Goal: Transaction & Acquisition: Purchase product/service

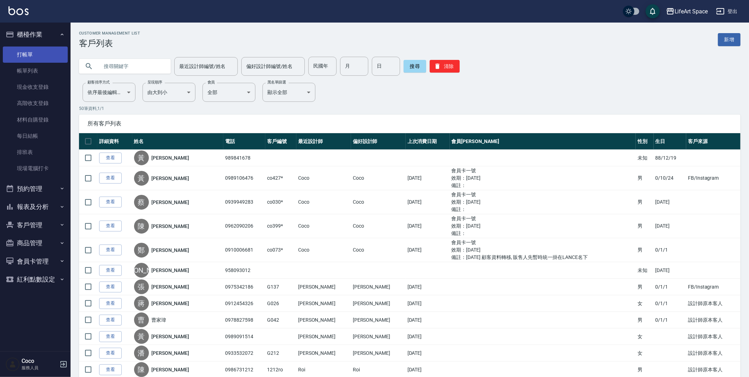
click at [33, 52] on link "打帳單" at bounding box center [35, 55] width 65 height 16
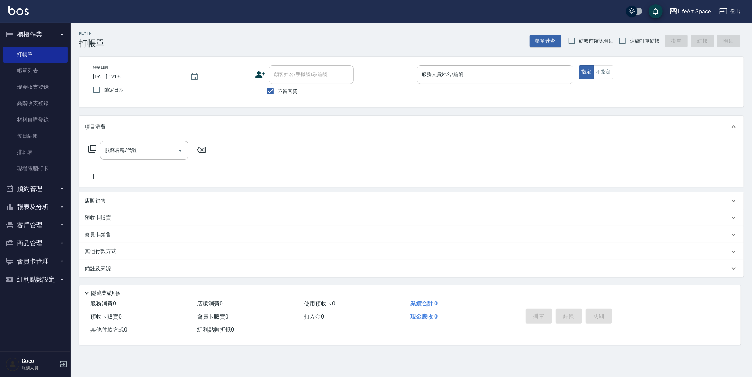
click at [117, 204] on div "店販銷售" at bounding box center [407, 201] width 645 height 7
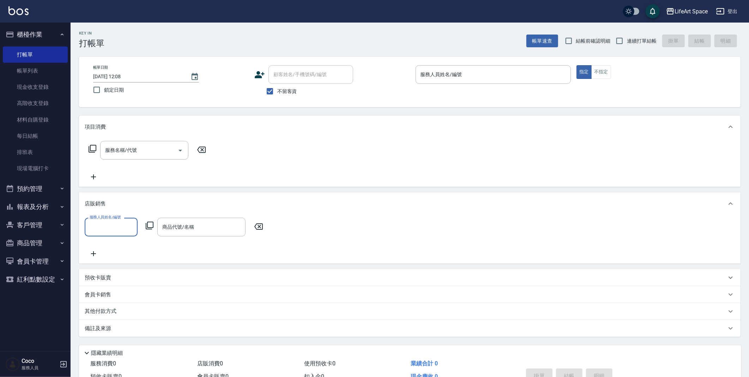
click at [168, 229] on input "商品代號/名稱" at bounding box center [201, 227] width 82 height 12
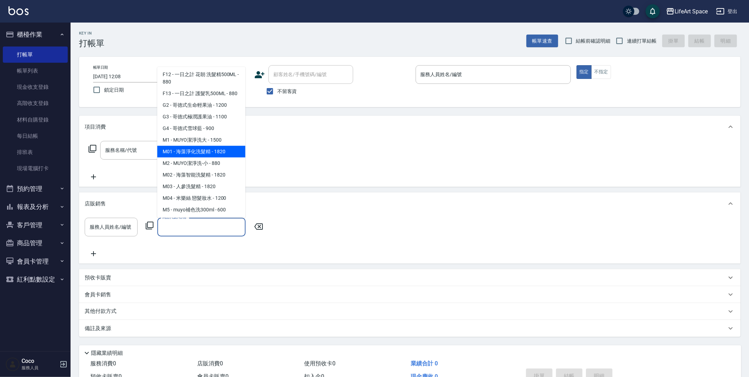
scroll to position [178, 0]
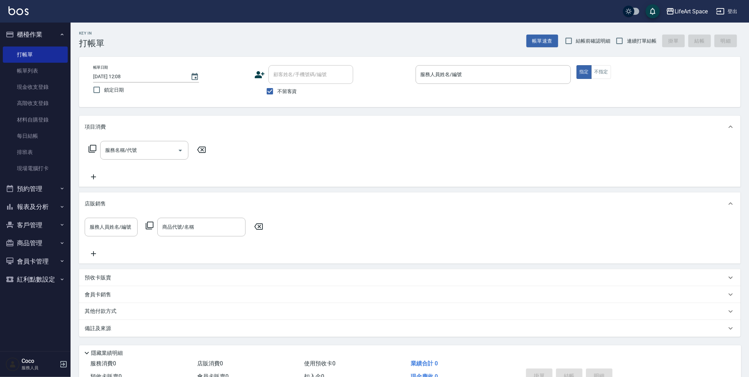
click at [198, 32] on div "Key In 打帳單 帳單速查 結帳前確認明細 連續打單結帳 掛單 結帳 明細" at bounding box center [406, 36] width 670 height 26
click at [269, 89] on input "不留客資" at bounding box center [269, 91] width 15 height 15
checkbox input "false"
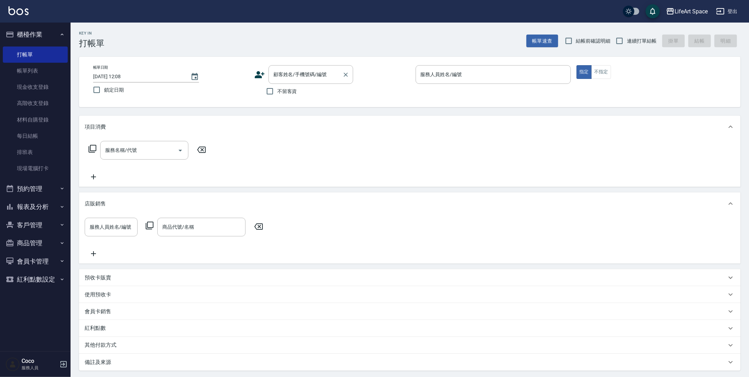
click at [285, 74] on div "顧客姓名/手機號碼/編號 顧客姓名/手機號碼/編號" at bounding box center [310, 74] width 85 height 19
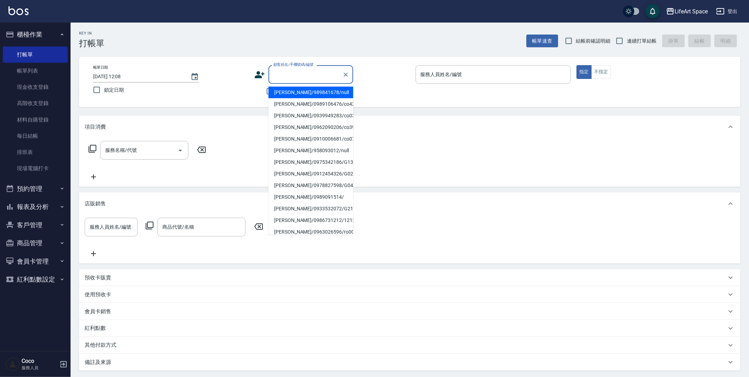
type input "j"
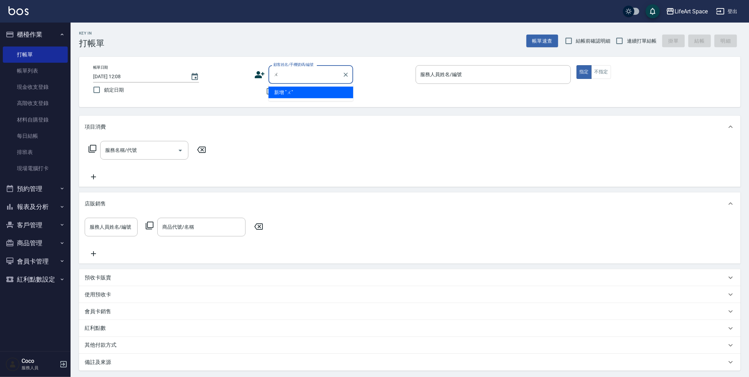
type input "吳"
click at [294, 94] on li "[PERSON_NAME]爸爸/[PERSON_NAME]爸爸[PERSON_NAME]/" at bounding box center [310, 100] width 85 height 26
type input "[PERSON_NAME]爸爸/[PERSON_NAME]爸爸[PERSON_NAME]/"
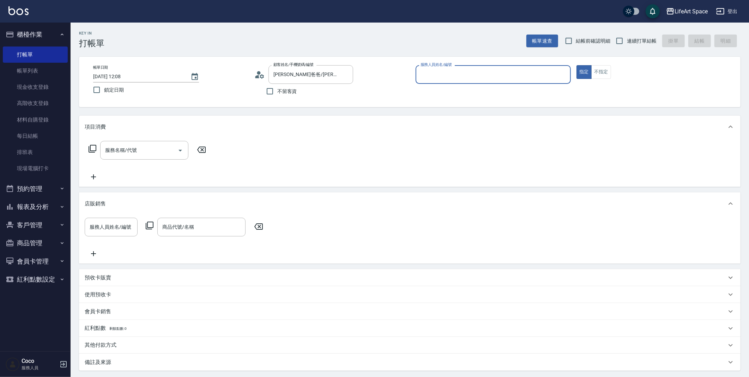
type input "[PERSON_NAME](無代號)"
click at [163, 152] on input "服務名稱/代號" at bounding box center [138, 150] width 71 height 12
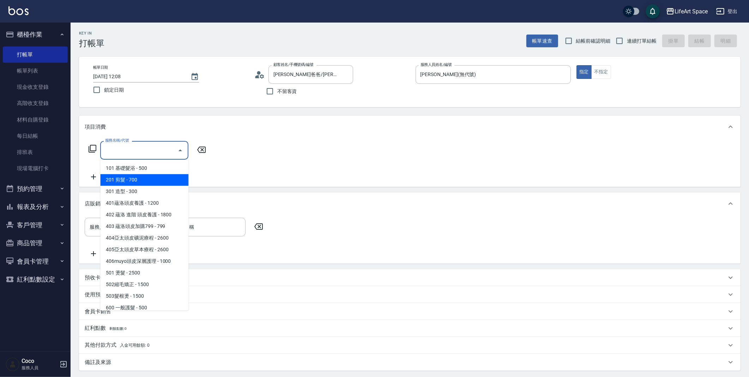
click at [157, 177] on span "201 剪髮 - 700" at bounding box center [144, 180] width 88 height 12
type input "201 剪髮(201)"
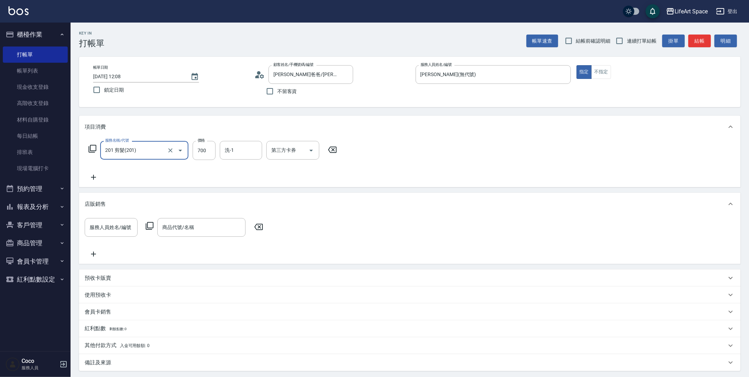
click at [92, 176] on icon at bounding box center [94, 177] width 18 height 8
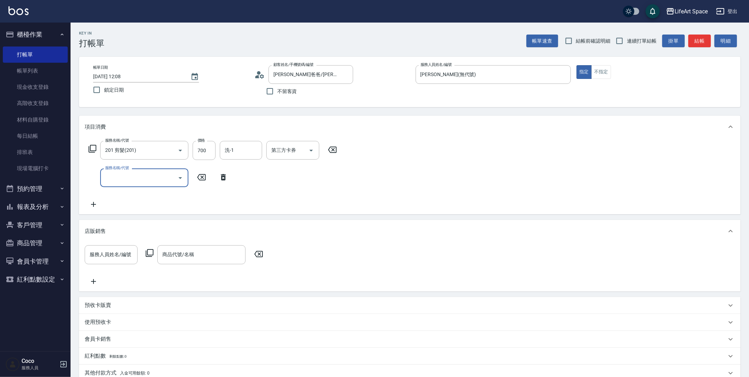
click at [114, 179] on input "服務名稱/代號" at bounding box center [138, 178] width 71 height 12
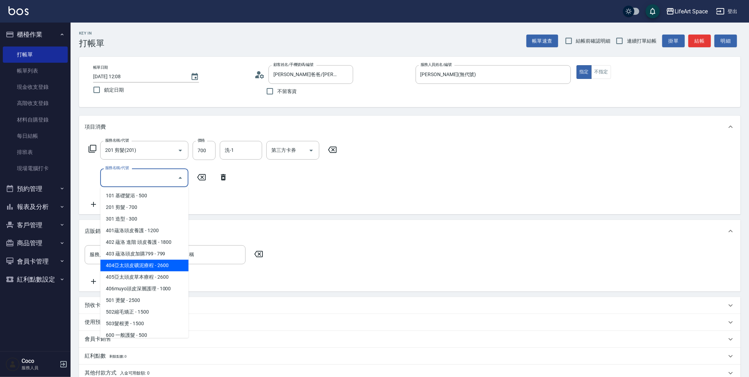
scroll to position [110, 0]
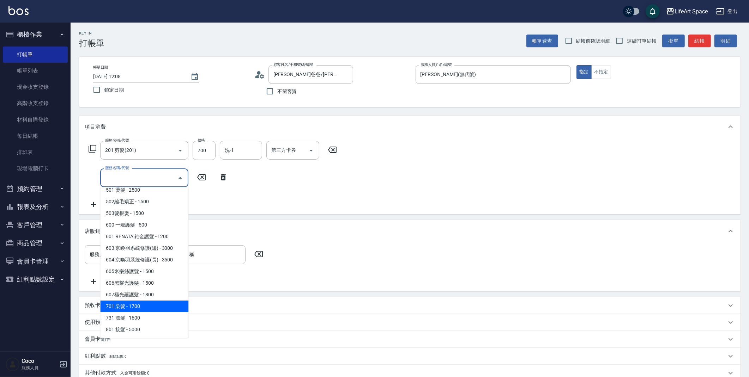
click at [134, 305] on span "701 染髮 - 1700" at bounding box center [144, 307] width 88 height 12
type input "701 染髮(701)"
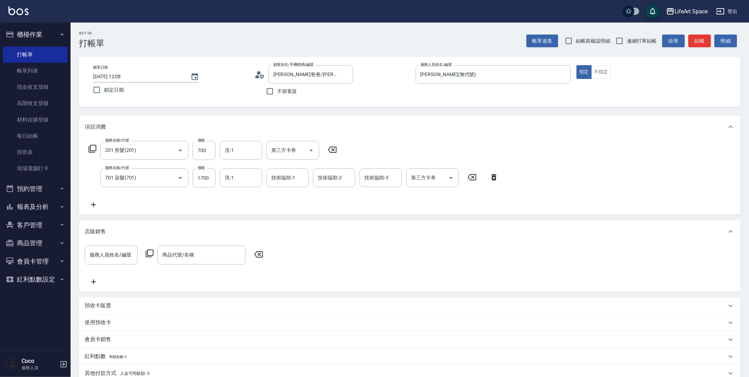
click at [93, 205] on icon at bounding box center [93, 204] width 5 height 5
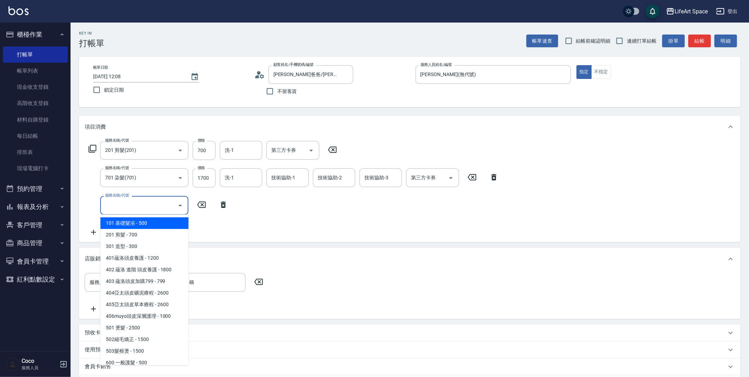
click at [119, 208] on input "服務名稱/代號" at bounding box center [138, 205] width 71 height 12
click at [131, 226] on span "101 基礎髮浴 - 500" at bounding box center [144, 224] width 88 height 12
type input "101 基礎髮浴 (101)"
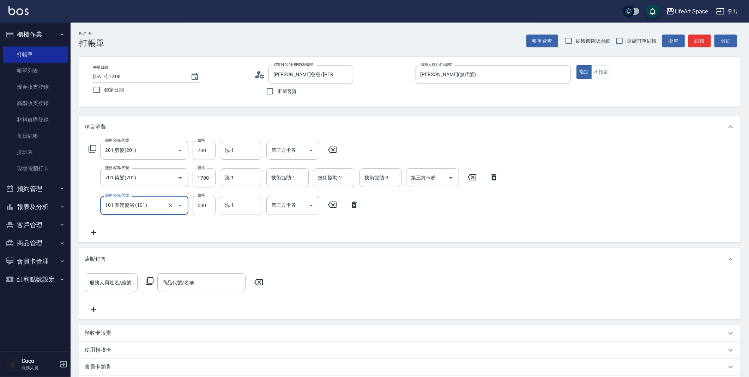
click at [93, 233] on icon at bounding box center [93, 232] width 5 height 5
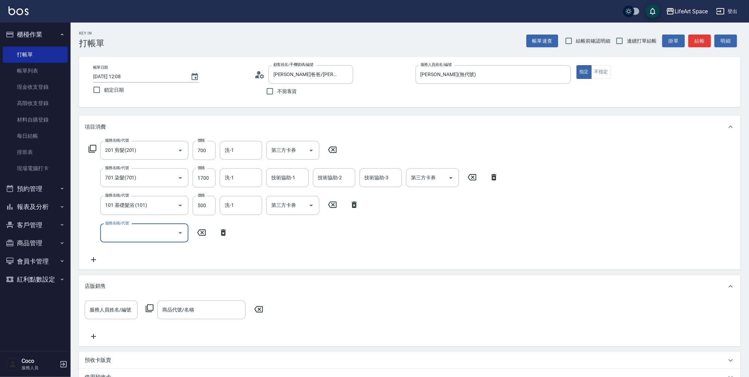
click at [132, 241] on div "服務名稱/代號" at bounding box center [144, 233] width 88 height 19
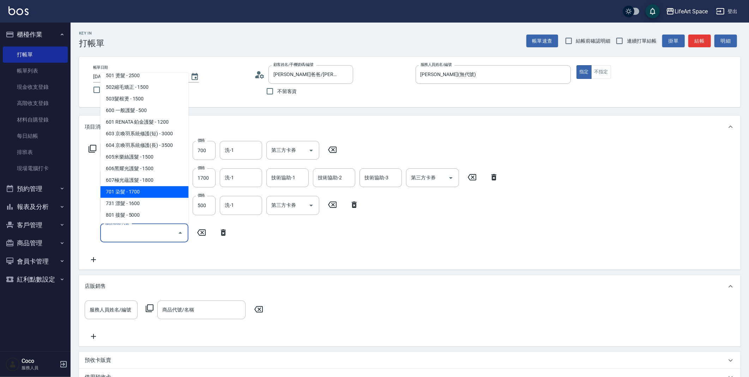
drag, startPoint x: 133, startPoint y: 194, endPoint x: 145, endPoint y: 193, distance: 12.4
click at [133, 194] on span "701 染髮 - 1700" at bounding box center [144, 192] width 88 height 12
type input "701 染髮(701)"
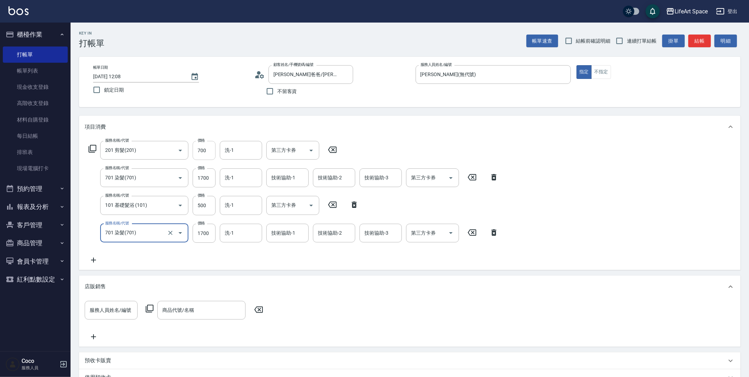
click at [207, 150] on input "700" at bounding box center [204, 150] width 23 height 19
type input "1000"
click at [208, 180] on input "1700" at bounding box center [204, 178] width 23 height 19
type input "2500"
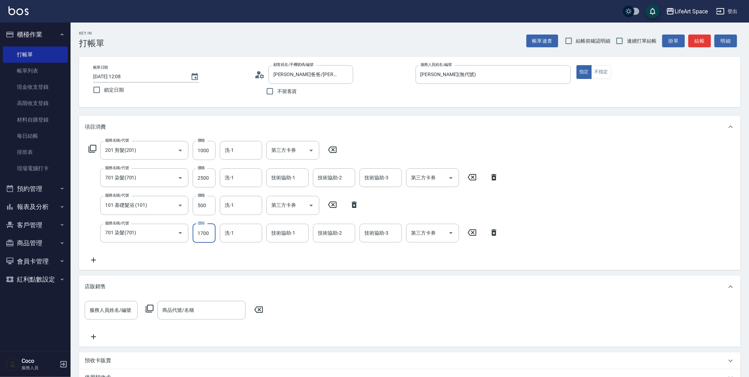
click at [210, 232] on input "1700" at bounding box center [204, 233] width 23 height 19
type input "2500"
click at [235, 154] on input "洗-1" at bounding box center [241, 150] width 36 height 12
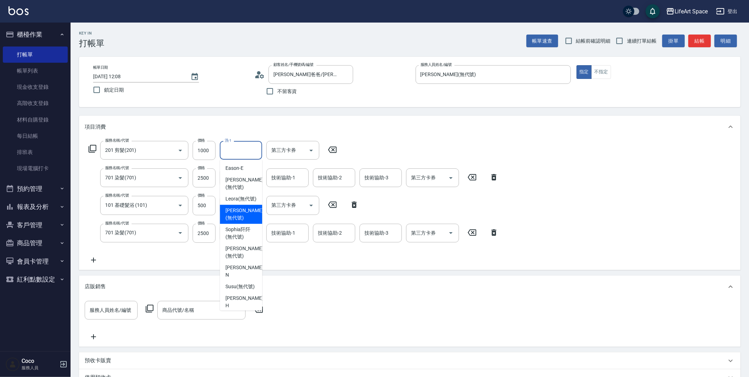
drag, startPoint x: 174, startPoint y: 269, endPoint x: 177, endPoint y: 267, distance: 4.5
click at [174, 269] on div "服務名稱/代號 201 剪髮(201) 服務名稱/代號 價格 1000 價格 洗-1 洗-1 第三方卡券 第三方卡券 服務名稱/代號 701 染髮(701) …" at bounding box center [409, 204] width 661 height 132
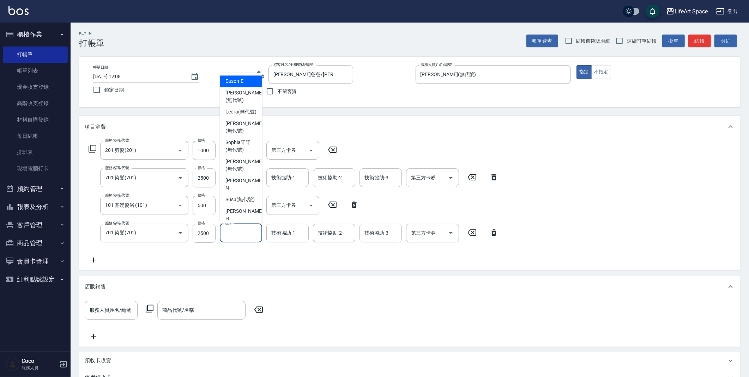
click at [235, 236] on input "洗-1" at bounding box center [241, 233] width 36 height 12
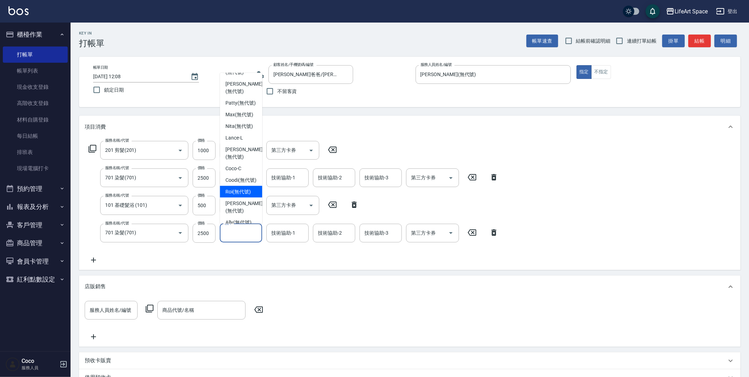
scroll to position [205, 0]
click at [242, 214] on span "[PERSON_NAME] (無代號)" at bounding box center [243, 206] width 37 height 15
type input "[PERSON_NAME](無代號)"
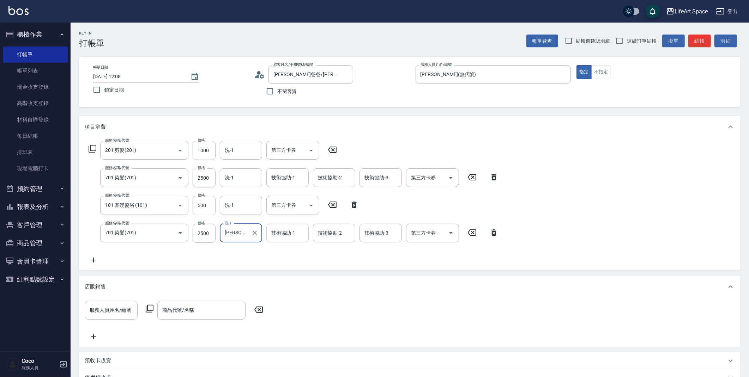
click at [281, 231] on div "技術協助-1 技術協助-1" at bounding box center [287, 233] width 42 height 19
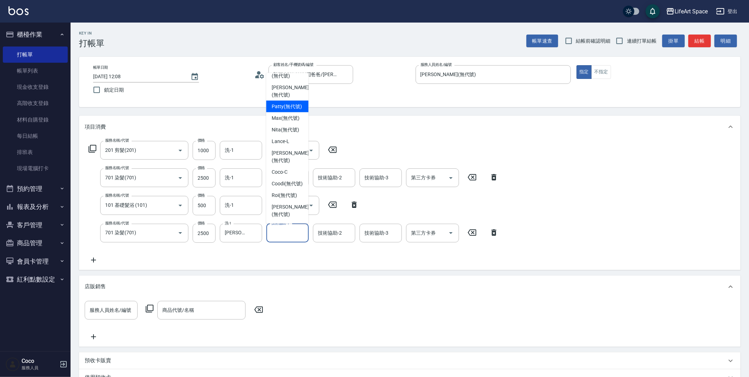
scroll to position [210, 0]
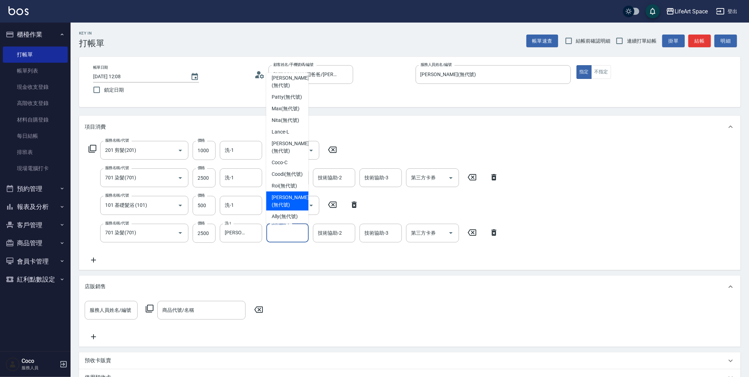
click at [288, 208] on span "[PERSON_NAME] (無代號)" at bounding box center [290, 201] width 37 height 15
type input "[PERSON_NAME](無代號)"
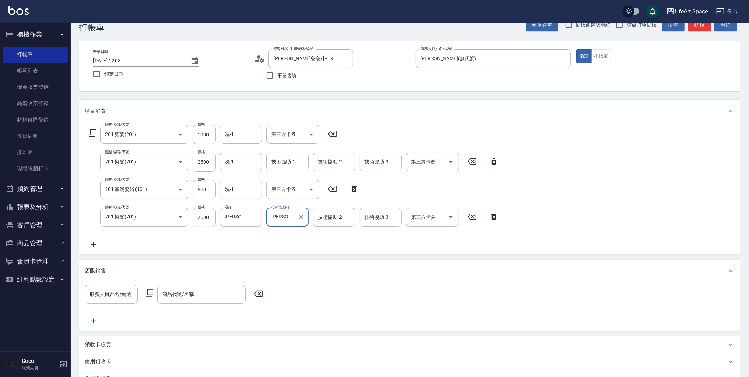
scroll to position [17, 0]
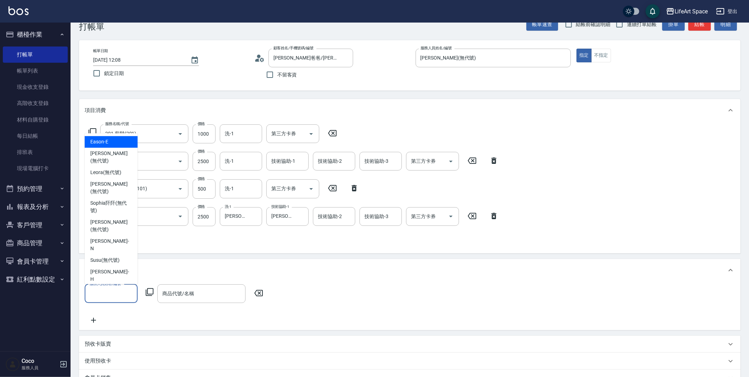
click at [109, 295] on input "服務人員姓名/編號" at bounding box center [111, 294] width 47 height 12
click at [110, 323] on div "[PERSON_NAME] (無代號)" at bounding box center [111, 332] width 53 height 19
type input "[PERSON_NAME](無代號)"
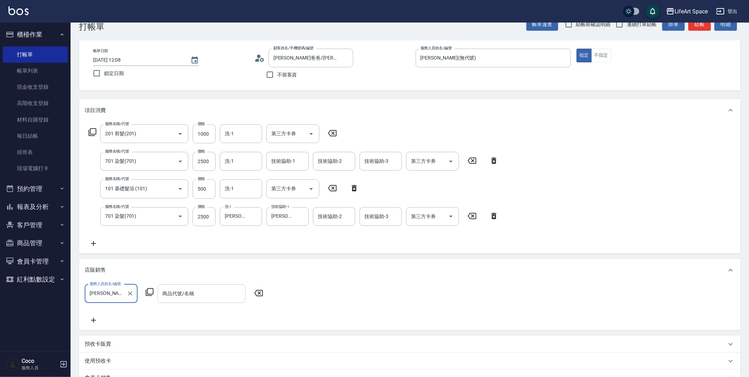
click at [202, 295] on input "商品代號/名稱" at bounding box center [201, 294] width 82 height 12
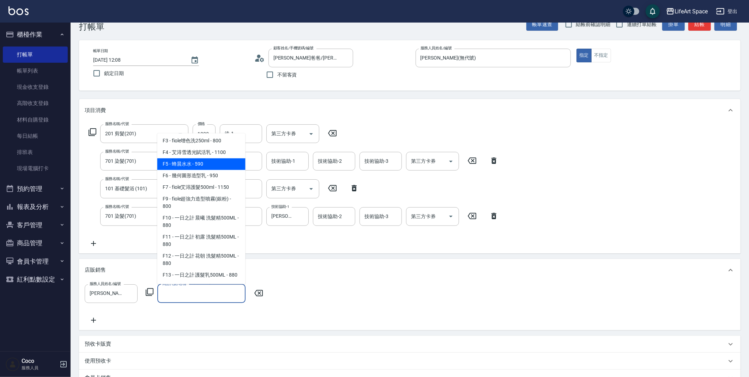
scroll to position [0, 0]
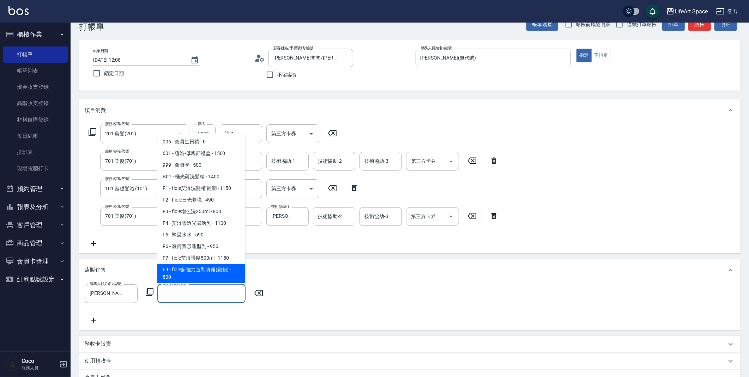
click at [222, 274] on span "F9 - fiole超強力造型噴霧(銀粉) - 800" at bounding box center [201, 273] width 88 height 19
type input "fiole超強力造型噴霧(銀粉)"
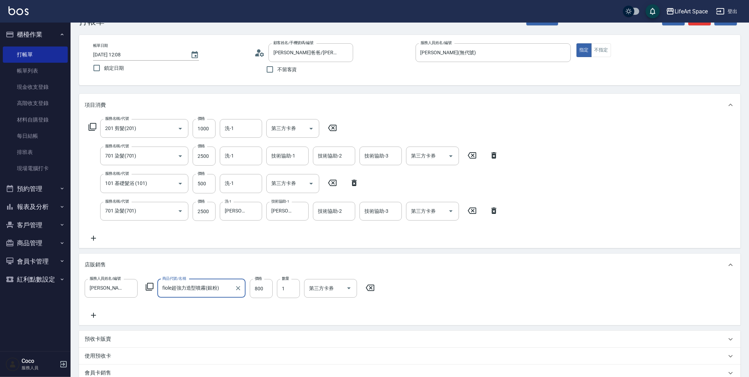
scroll to position [156, 0]
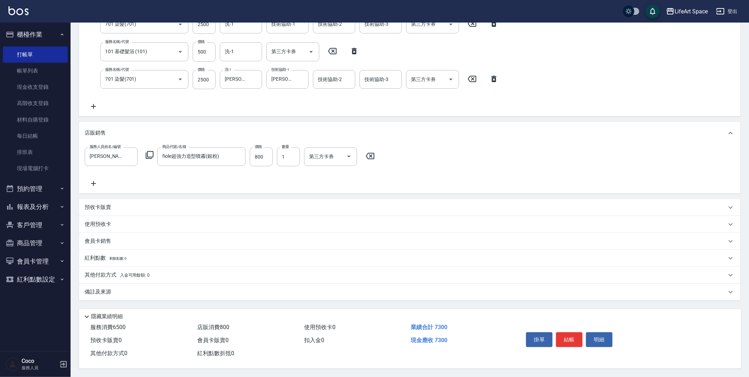
click at [155, 296] on div "備註及來源" at bounding box center [409, 292] width 661 height 17
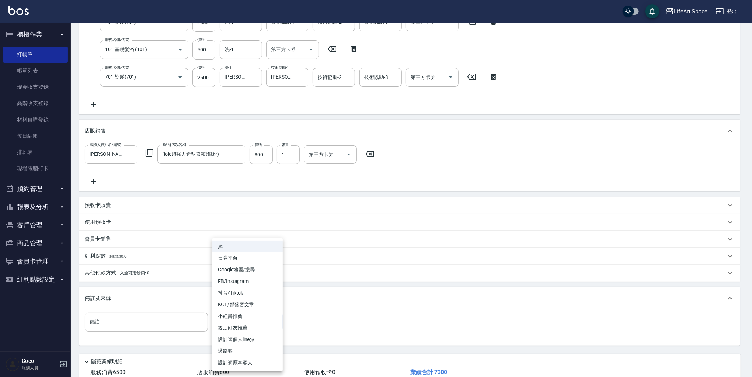
click at [254, 317] on body "LifeArt Space 登出 櫃檯作業 打帳單 帳單列表 現金收支登錄 高階收支登錄 材料自購登錄 每日結帳 排班表 現場電腦打卡 預約管理 預約管理 單…" at bounding box center [376, 133] width 752 height 578
click at [259, 363] on li "設計師原本客人" at bounding box center [247, 363] width 71 height 12
type input "設計師原本客人"
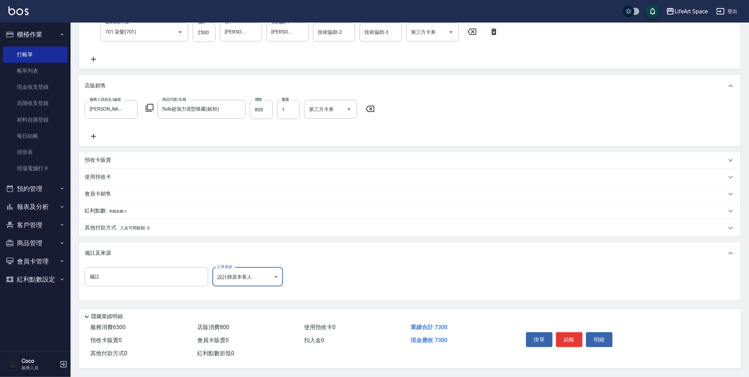
scroll to position [203, 0]
click at [564, 340] on button "結帳" at bounding box center [569, 340] width 26 height 15
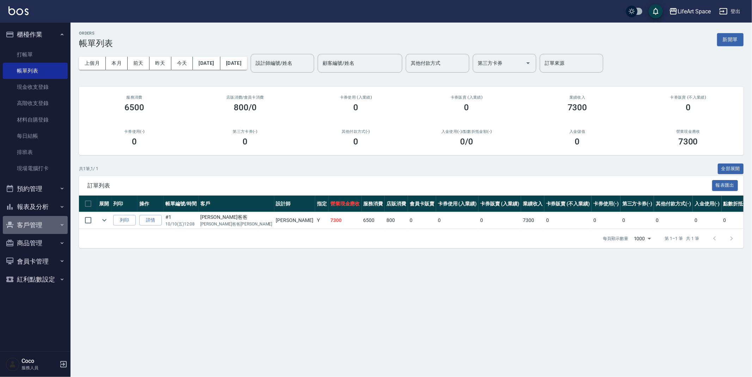
click at [40, 226] on button "客戶管理" at bounding box center [35, 225] width 65 height 18
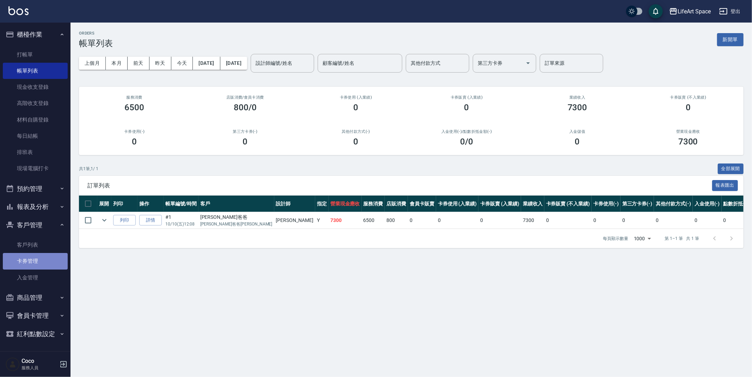
click at [36, 253] on link "卡券管理" at bounding box center [35, 261] width 65 height 16
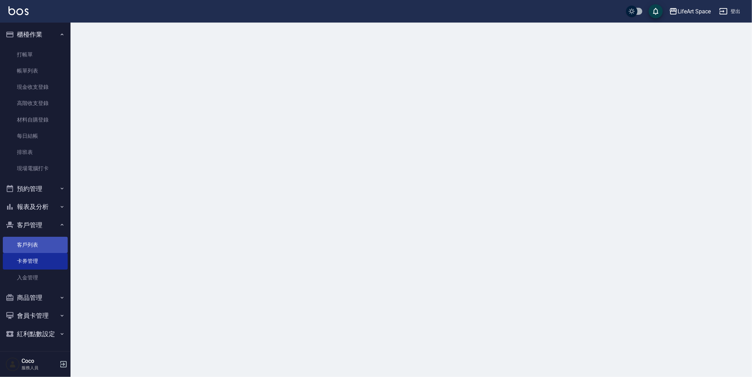
click at [37, 246] on link "客戶列表" at bounding box center [35, 245] width 65 height 16
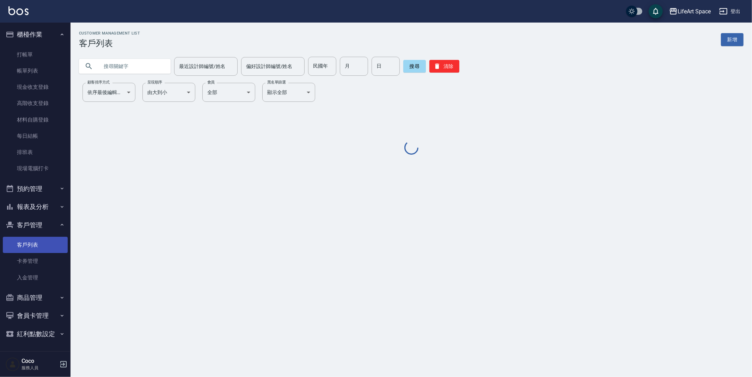
click at [37, 246] on link "客戶列表" at bounding box center [35, 245] width 65 height 16
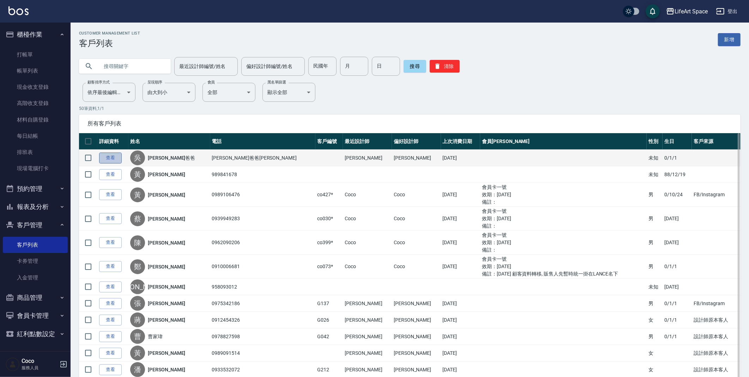
click at [114, 158] on link "查看" at bounding box center [110, 158] width 23 height 11
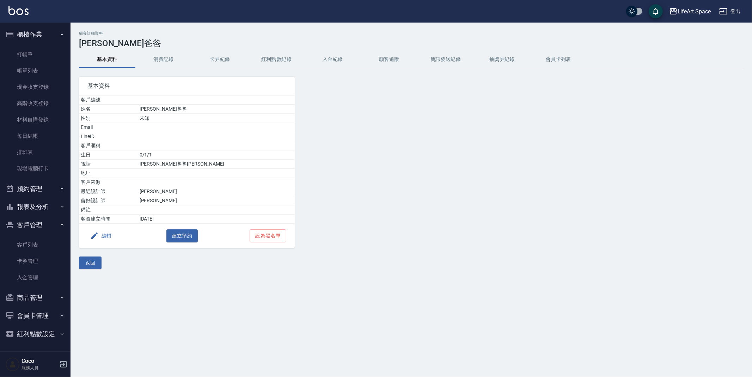
click at [166, 60] on button "消費記錄" at bounding box center [163, 59] width 56 height 17
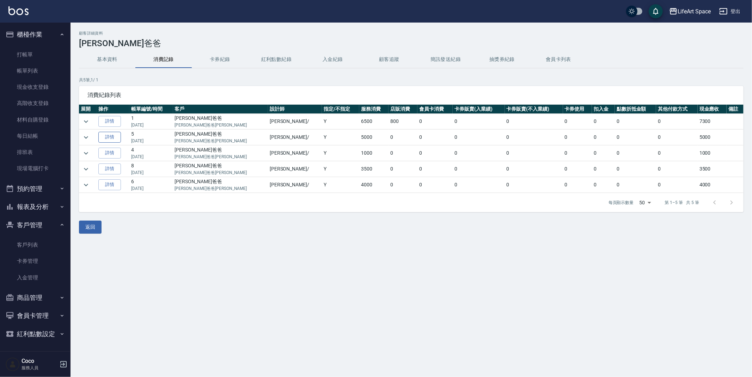
click at [116, 137] on link "詳情" at bounding box center [109, 137] width 23 height 11
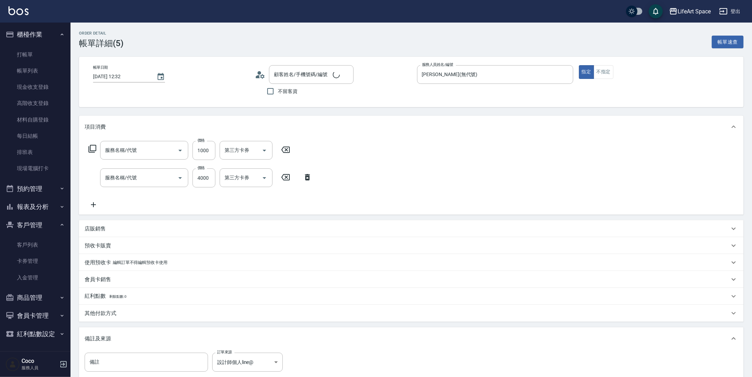
type input "[DATE] 12:32"
type input "[PERSON_NAME](無代號)"
type input "201 剪髮(201)"
type input "501 燙髮(501)"
type input "[PERSON_NAME]爸爸/[PERSON_NAME]爸爸[PERSON_NAME]/"
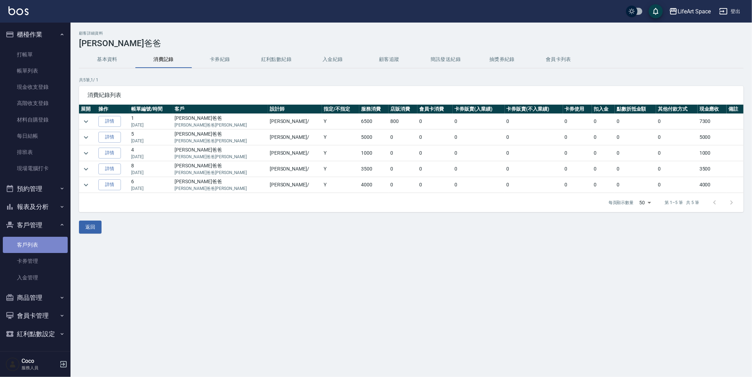
click at [31, 244] on link "客戶列表" at bounding box center [35, 245] width 65 height 16
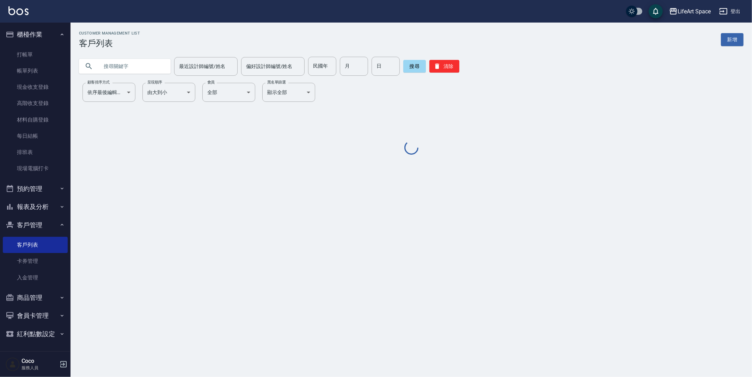
click at [137, 65] on input "text" at bounding box center [132, 66] width 66 height 19
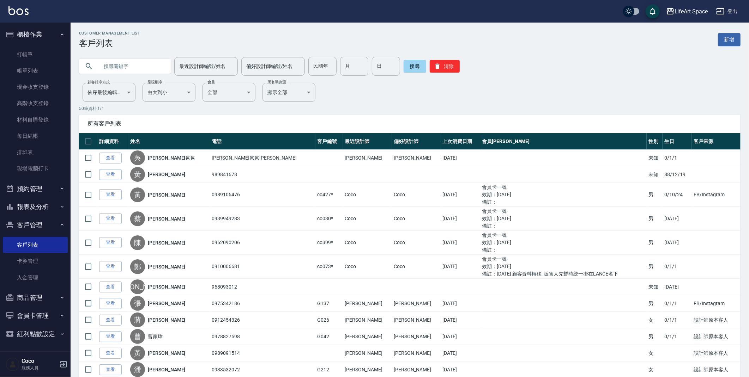
click at [137, 65] on input "text" at bounding box center [132, 66] width 66 height 19
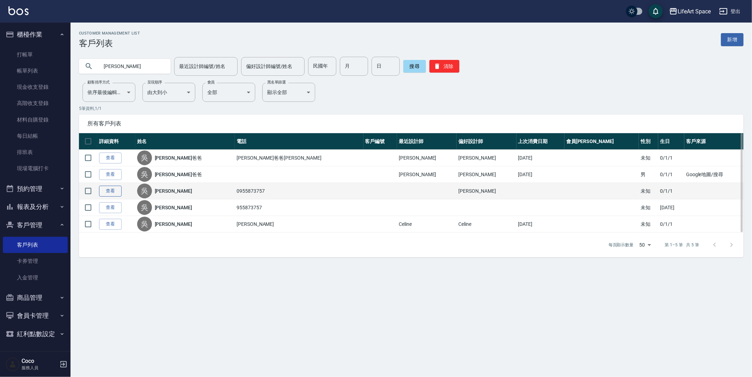
type input "[PERSON_NAME]"
click at [105, 192] on link "查看" at bounding box center [110, 191] width 23 height 11
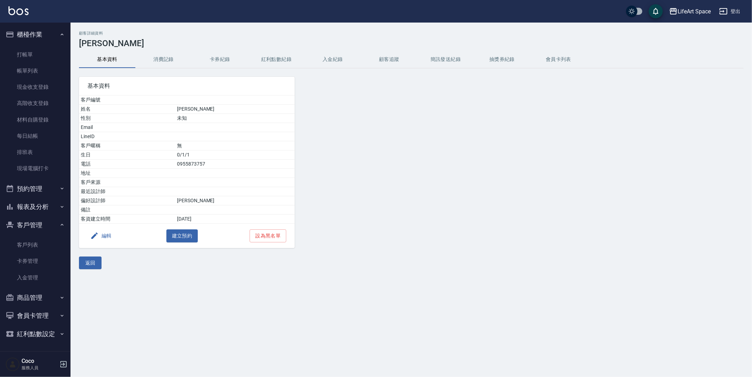
click at [163, 60] on button "消費記錄" at bounding box center [163, 59] width 56 height 17
click at [83, 263] on button "返回" at bounding box center [90, 263] width 23 height 13
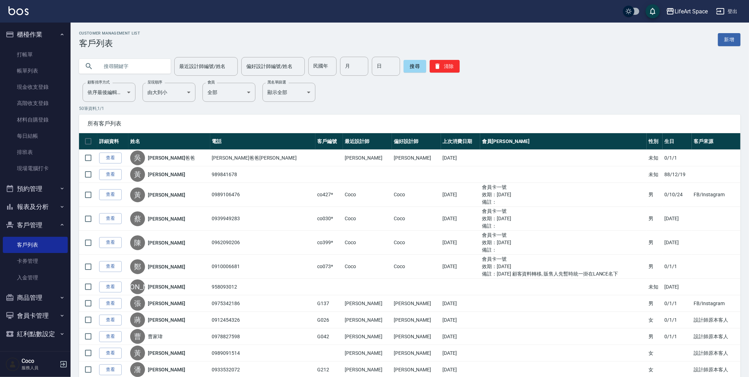
click at [120, 68] on input "text" at bounding box center [132, 66] width 66 height 19
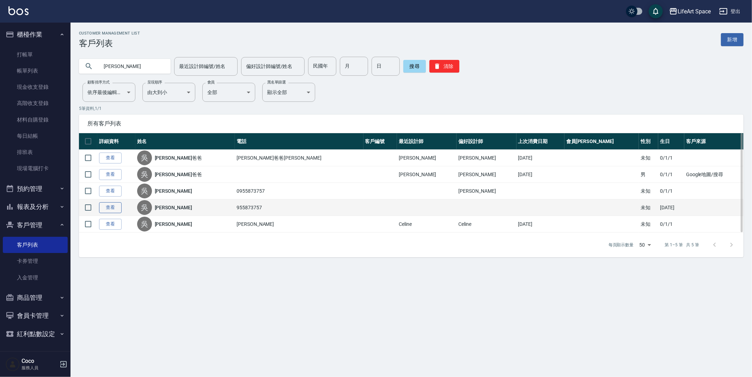
type input "[PERSON_NAME]"
click at [109, 206] on link "查看" at bounding box center [110, 207] width 23 height 11
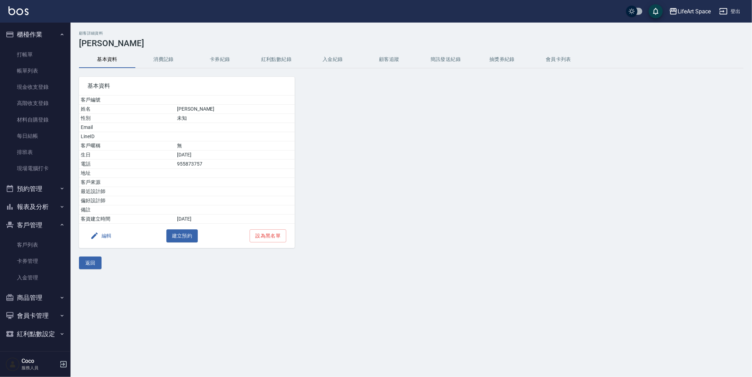
click at [168, 58] on button "消費記錄" at bounding box center [163, 59] width 56 height 17
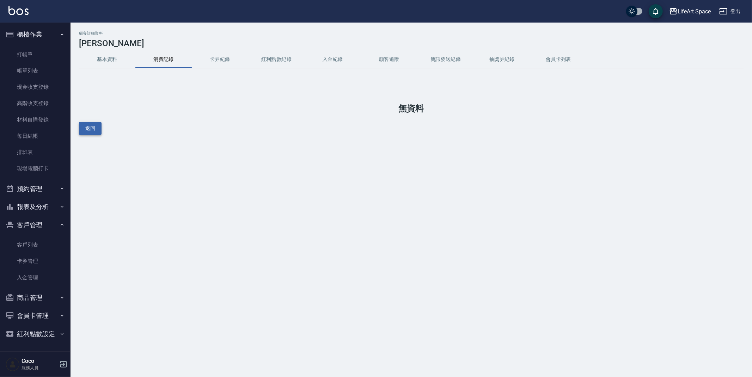
click at [83, 129] on button "返回" at bounding box center [90, 128] width 23 height 13
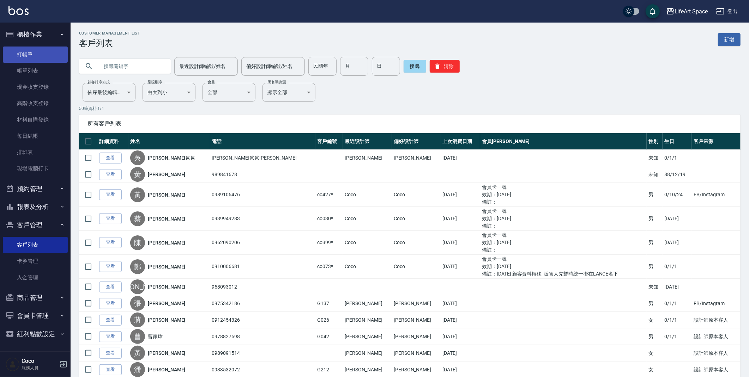
click at [37, 54] on link "打帳單" at bounding box center [35, 55] width 65 height 16
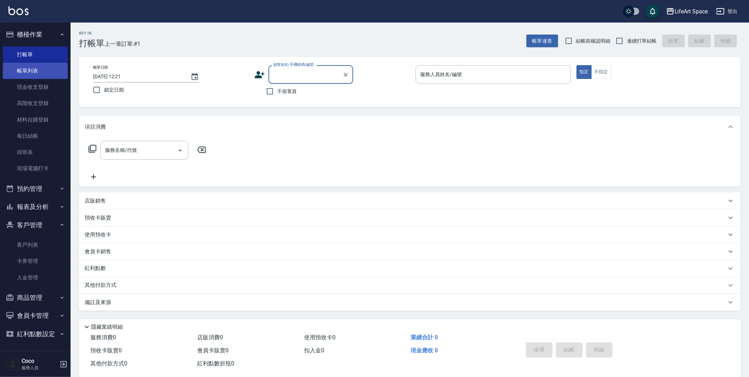
click at [37, 73] on link "帳單列表" at bounding box center [35, 71] width 65 height 16
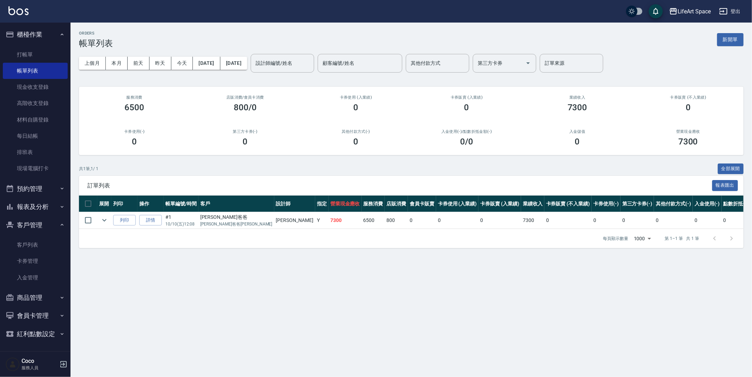
click at [32, 207] on button "報表及分析" at bounding box center [35, 207] width 65 height 18
click at [44, 309] on link "設計師日報表" at bounding box center [35, 309] width 65 height 16
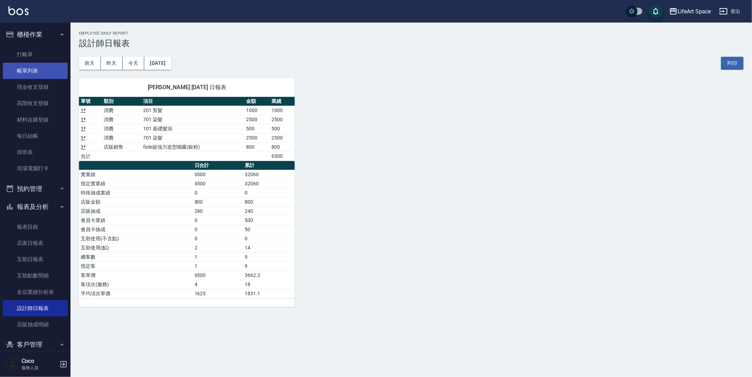
click at [29, 72] on link "帳單列表" at bounding box center [35, 71] width 65 height 16
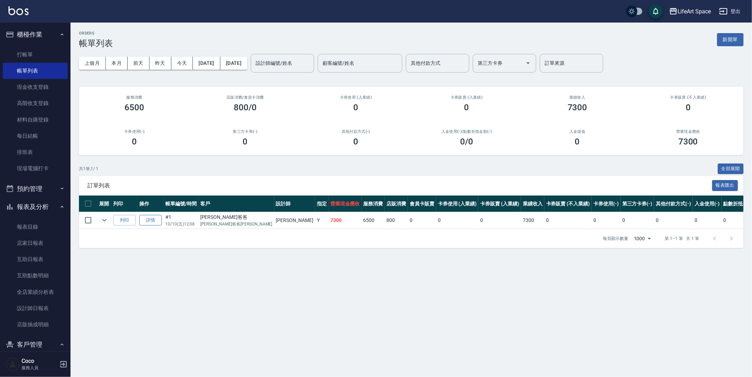
click at [152, 220] on link "詳情" at bounding box center [150, 220] width 23 height 11
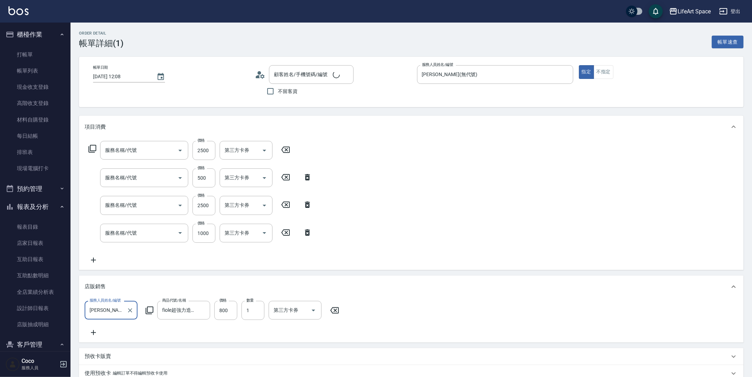
type input "[DATE] 12:08"
type input "[PERSON_NAME](無代號)"
type input "設計師原本客人"
type input "701 染髮(701)"
type input "101 基礎髮浴 (101)"
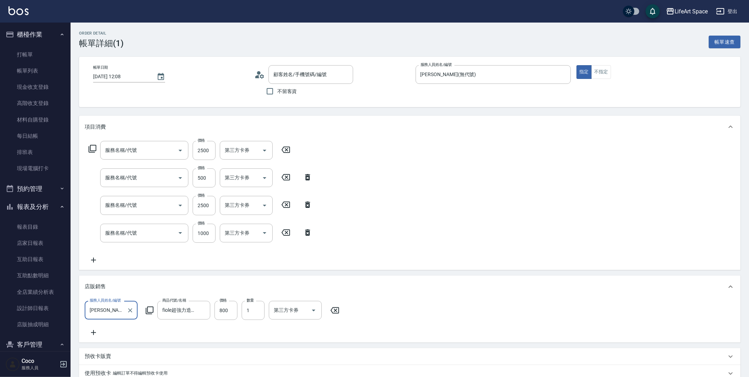
type input "701 染髮(701)"
type input "201 剪髮(201)"
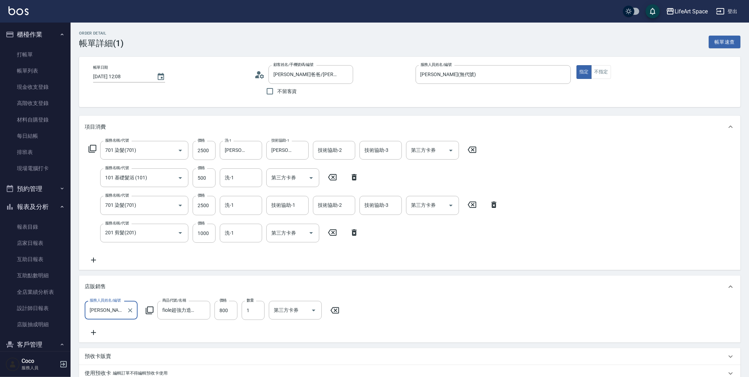
type input "[PERSON_NAME]爸爸/[PERSON_NAME]爸爸[PERSON_NAME]/"
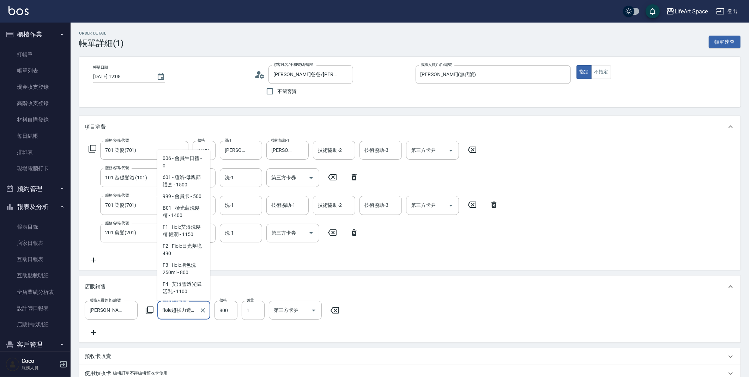
click at [192, 315] on input "fiole超強力造型噴霧(銀粉)" at bounding box center [178, 310] width 36 height 12
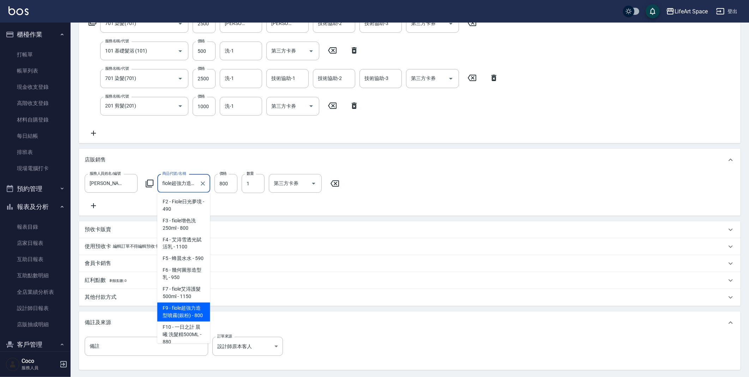
scroll to position [201, 0]
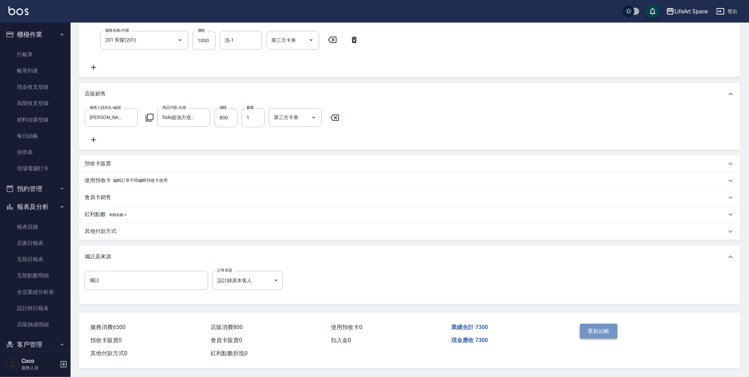
click at [605, 326] on button "重新結帳" at bounding box center [598, 331] width 37 height 15
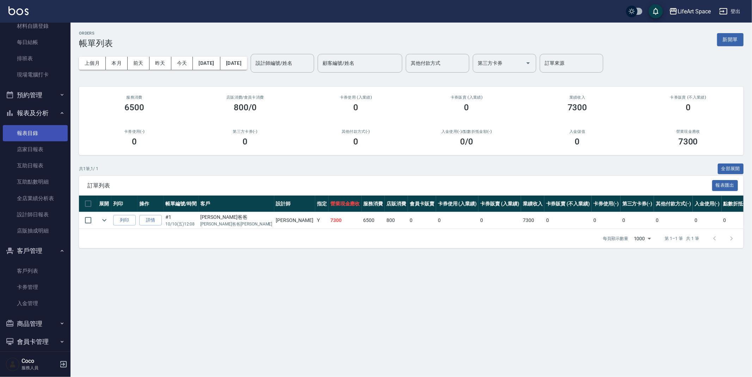
scroll to position [120, 0]
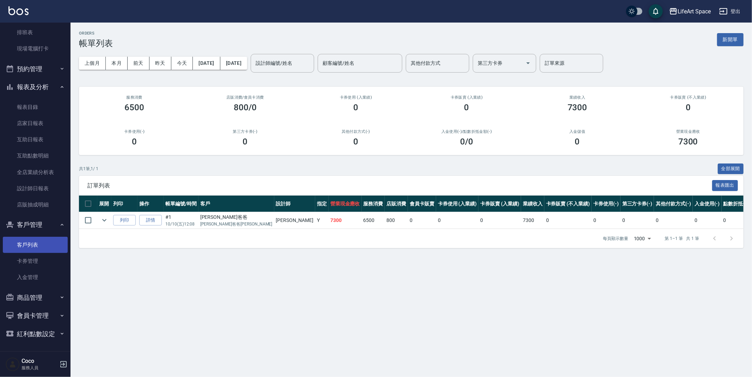
click at [35, 243] on link "客戶列表" at bounding box center [35, 245] width 65 height 16
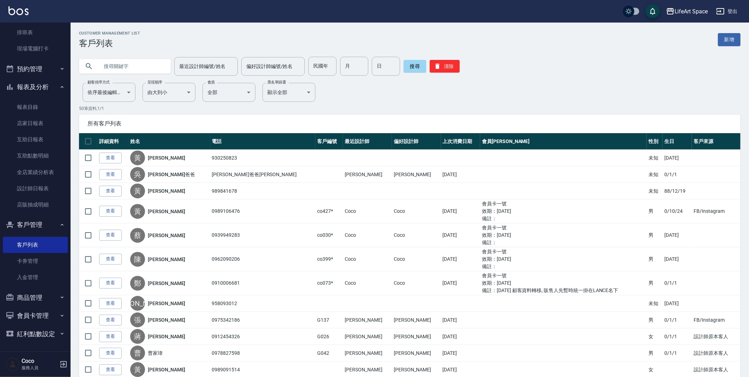
click at [111, 66] on input "text" at bounding box center [132, 66] width 66 height 19
type input "j"
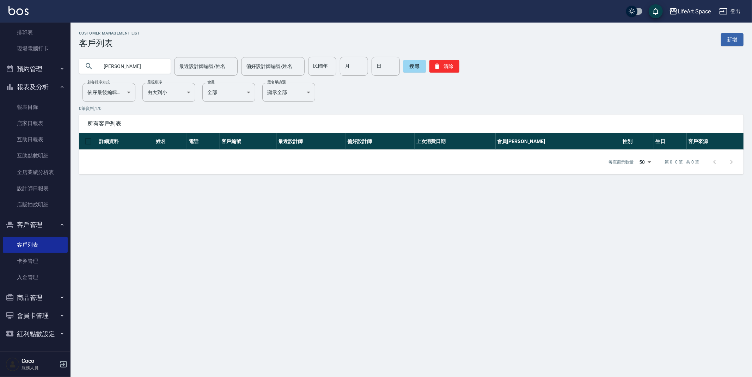
type input "吳"
type input "0922102524"
click at [411, 69] on button "搜尋" at bounding box center [415, 66] width 23 height 13
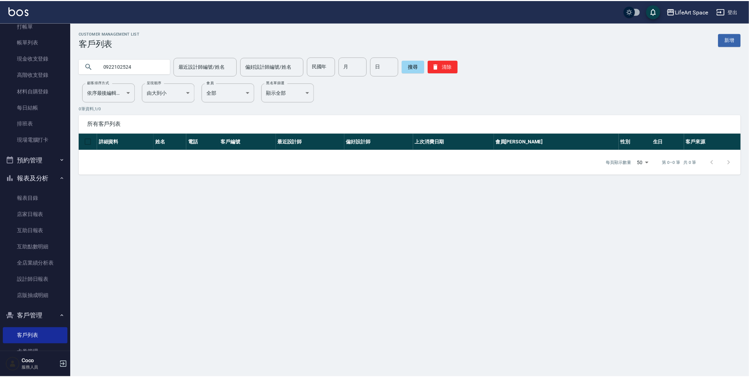
scroll to position [29, 0]
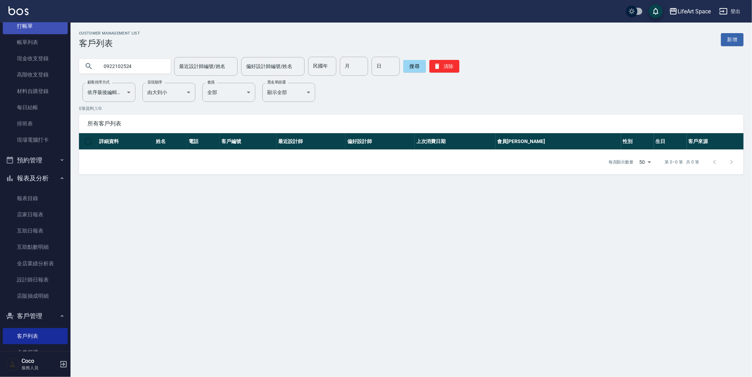
click at [32, 23] on link "打帳單" at bounding box center [35, 26] width 65 height 16
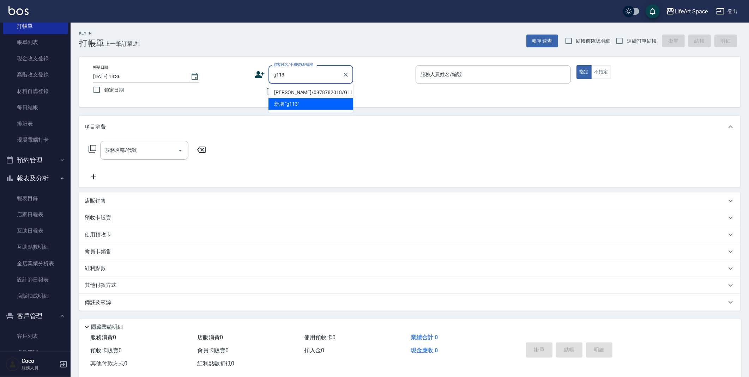
click at [312, 101] on li "新增 "g113"" at bounding box center [310, 104] width 85 height 12
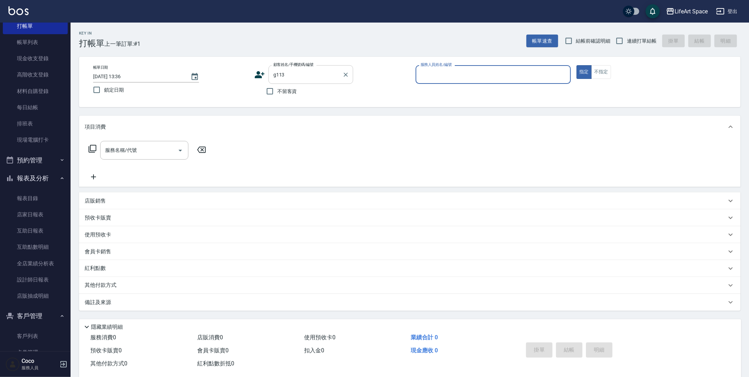
click at [306, 80] on input "g113" at bounding box center [306, 74] width 68 height 12
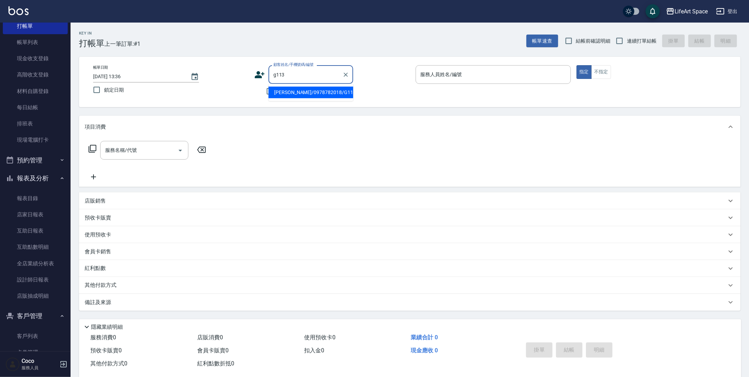
drag, startPoint x: 303, startPoint y: 94, endPoint x: 203, endPoint y: 140, distance: 110.5
click at [303, 94] on li "[PERSON_NAME]/0978782018/G113" at bounding box center [310, 93] width 85 height 12
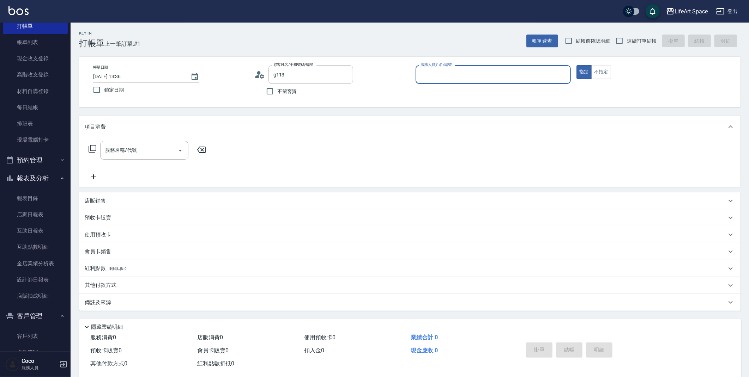
type input "[PERSON_NAME]/0978782018/G113"
click at [146, 165] on div "服務名稱/代號 服務名稱/代號" at bounding box center [148, 161] width 126 height 40
type input "[PERSON_NAME](無代號)"
click at [147, 151] on input "服務名稱/代號" at bounding box center [138, 150] width 71 height 12
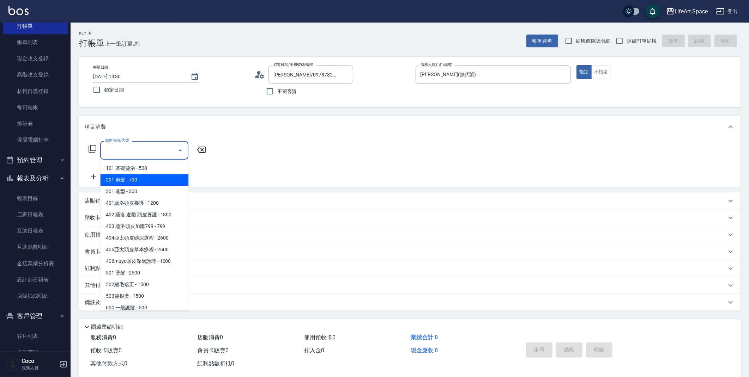
drag, startPoint x: 140, startPoint y: 178, endPoint x: 186, endPoint y: 147, distance: 55.6
click at [140, 178] on span "201 剪髮 - 700" at bounding box center [144, 180] width 88 height 12
type input "201 剪髮(201)"
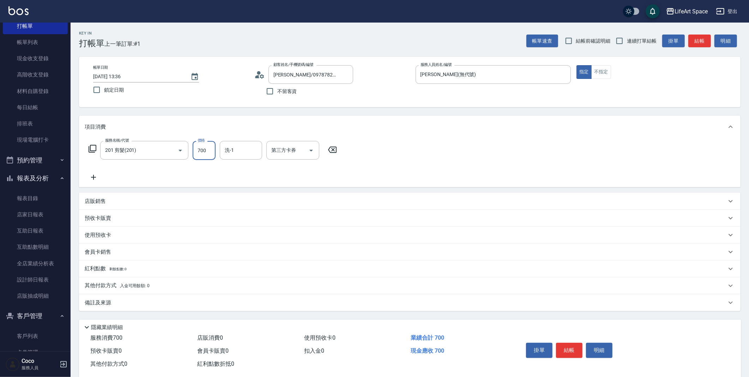
drag, startPoint x: 204, startPoint y: 155, endPoint x: 194, endPoint y: 162, distance: 12.1
click at [194, 162] on div "服務名稱/代號 201 剪髮(201) 服務名稱/代號 價格 700 價格 洗-1 洗-1 第三方卡券 第三方卡券" at bounding box center [213, 161] width 256 height 41
type input "800"
click at [119, 305] on div "備註及來源" at bounding box center [406, 302] width 642 height 7
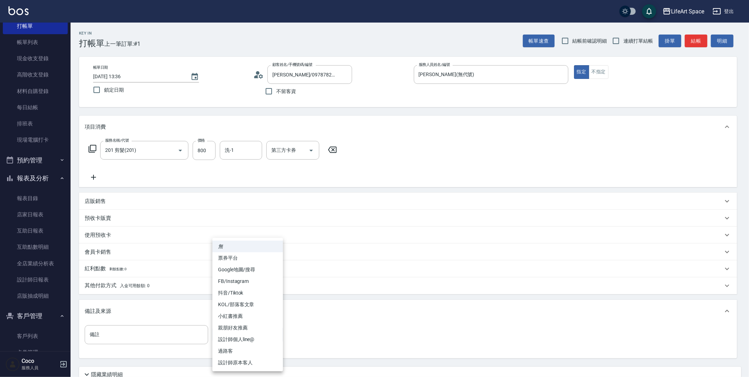
click at [220, 335] on body "LifeArt Space 登出 櫃檯作業 打帳單 帳單列表 現金收支登錄 高階收支登錄 材料自購登錄 每日結帳 排班表 現場電腦打卡 預約管理 預約管理 單…" at bounding box center [374, 217] width 749 height 435
drag, startPoint x: 238, startPoint y: 359, endPoint x: 244, endPoint y: 357, distance: 6.3
click at [239, 362] on li "設計師原本客人" at bounding box center [247, 363] width 71 height 12
click at [242, 334] on body "LifeArt Space 登出 櫃檯作業 打帳單 帳單列表 現金收支登錄 高階收支登錄 材料自購登錄 每日結帳 排班表 現場電腦打卡 預約管理 預約管理 單…" at bounding box center [376, 217] width 752 height 435
click at [230, 338] on li "設計師個人line@" at bounding box center [247, 340] width 71 height 12
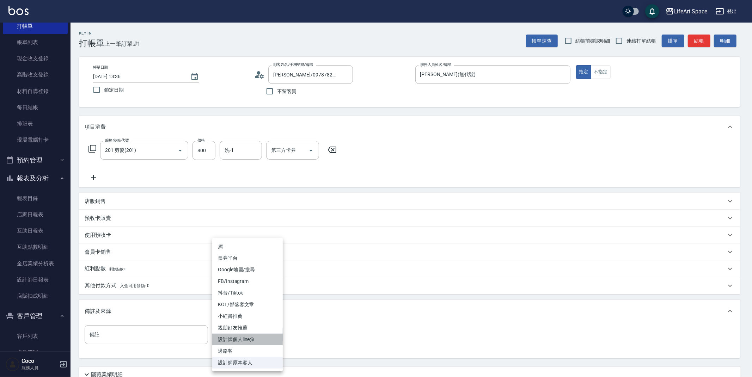
type input "設計師個人line@"
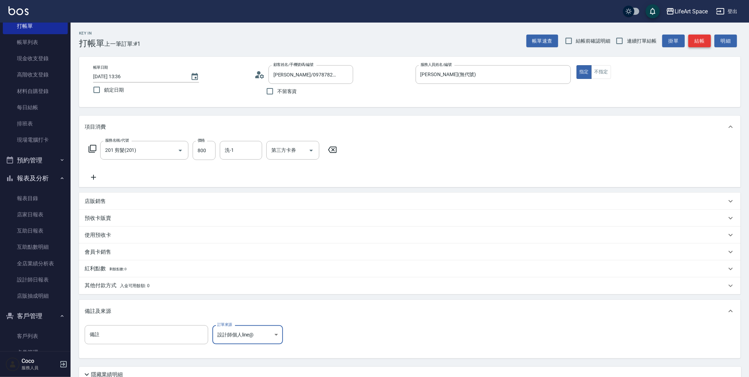
click at [702, 40] on button "結帳" at bounding box center [699, 41] width 23 height 13
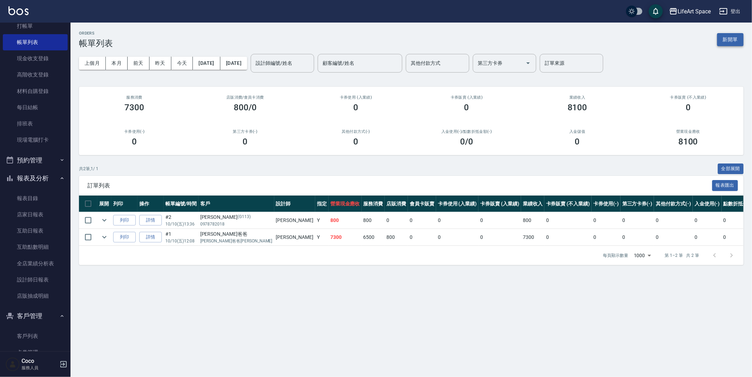
click at [723, 36] on button "新開單" at bounding box center [730, 39] width 26 height 13
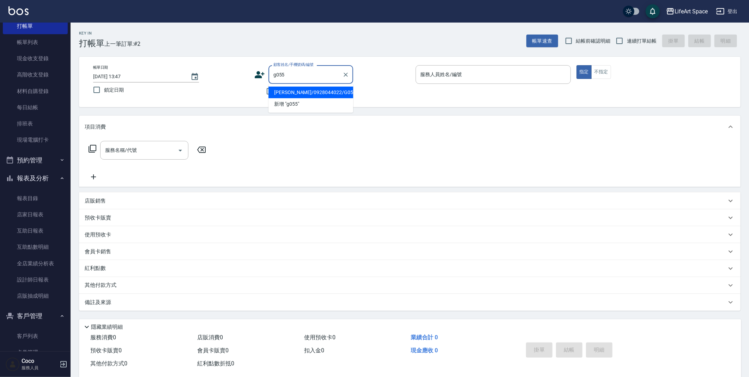
click at [285, 92] on li "[PERSON_NAME]/0928044022/G055" at bounding box center [310, 93] width 85 height 12
type input "[PERSON_NAME]/0928044022/G055"
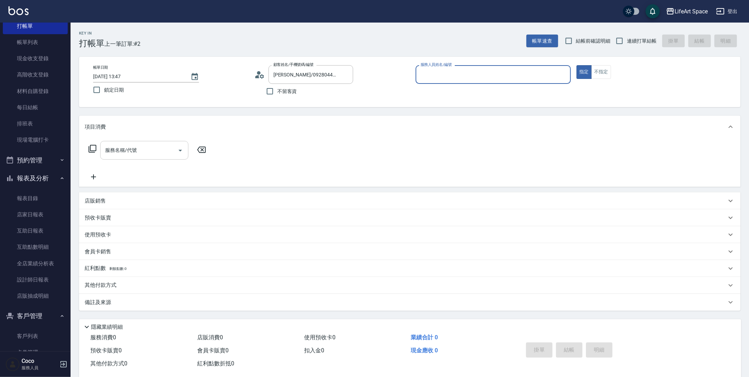
type input "[PERSON_NAME](無代號)"
click at [147, 152] on input "服務名稱/代號" at bounding box center [138, 150] width 71 height 12
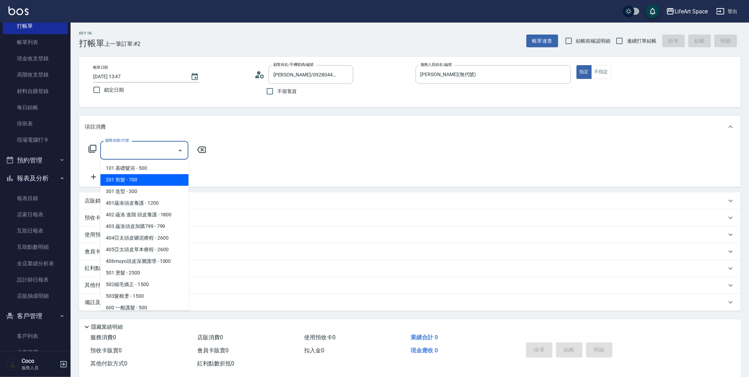
click at [135, 177] on span "201 剪髮 - 700" at bounding box center [144, 180] width 88 height 12
type input "201 剪髮(201)"
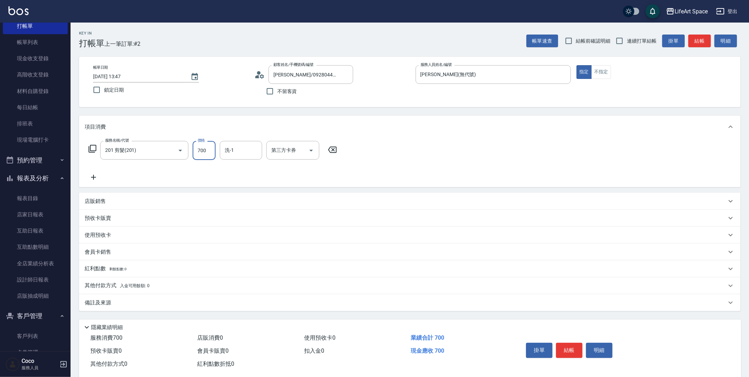
drag, startPoint x: 204, startPoint y: 151, endPoint x: 128, endPoint y: 130, distance: 79.0
click at [125, 141] on div "服務名稱/代號 201 剪髮(201) 服務名稱/代號 價格 700 價格 洗-1 洗-1 第三方卡券 第三方卡券" at bounding box center [213, 150] width 256 height 19
type input "600"
click at [122, 302] on div "備註及來源" at bounding box center [406, 302] width 642 height 7
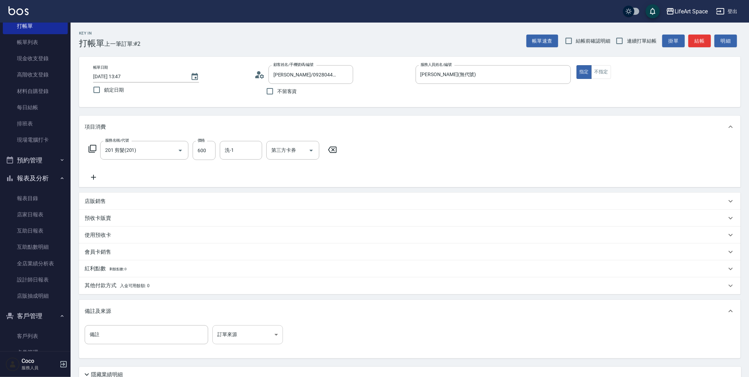
click at [240, 339] on body "LifeArt Space 登出 櫃檯作業 打帳單 帳單列表 現金收支登錄 高階收支登錄 材料自購登錄 每日結帳 排班表 現場電腦打卡 預約管理 預約管理 單…" at bounding box center [374, 217] width 749 height 435
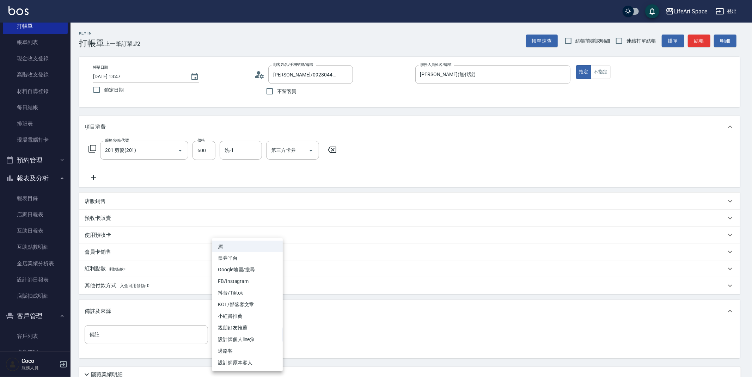
click at [241, 359] on li "設計師原本客人" at bounding box center [247, 363] width 71 height 12
type input "設計師原本客人"
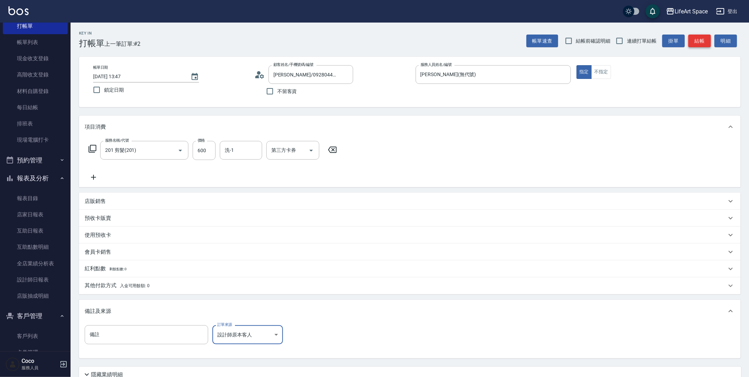
click at [700, 42] on button "結帳" at bounding box center [699, 41] width 23 height 13
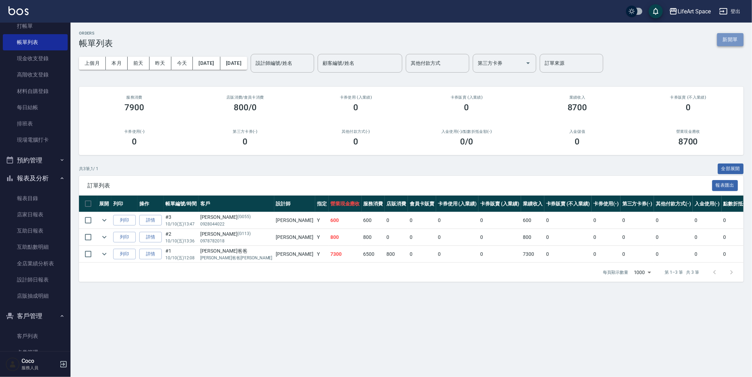
click at [719, 38] on button "新開單" at bounding box center [730, 39] width 26 height 13
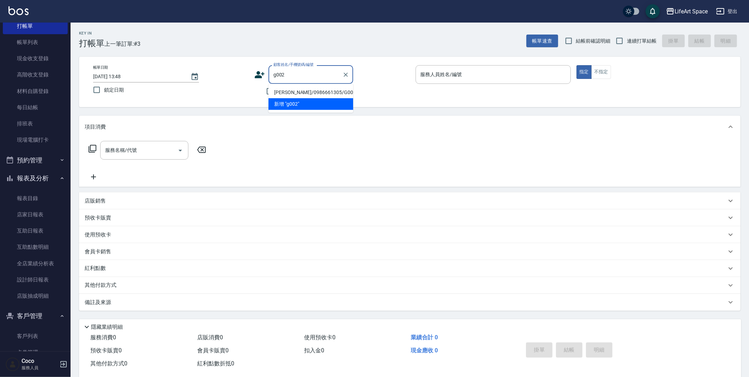
click at [334, 91] on li "[PERSON_NAME]/0986661305/G002" at bounding box center [310, 93] width 85 height 12
type input "[PERSON_NAME]/0986661305/G002"
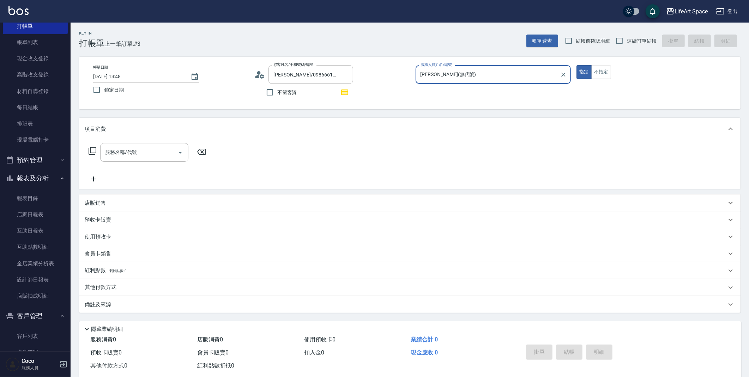
type input "[PERSON_NAME](無代號)"
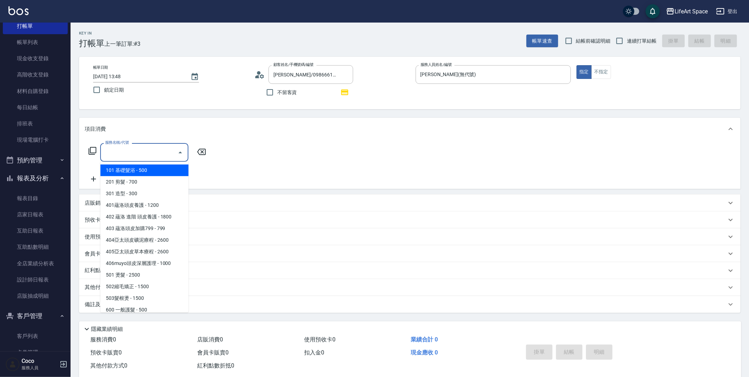
click at [128, 155] on input "服務名稱/代號" at bounding box center [138, 152] width 71 height 12
drag, startPoint x: 142, startPoint y: 175, endPoint x: 192, endPoint y: 171, distance: 50.2
click at [142, 175] on span "101 基礎髮浴 - 500" at bounding box center [144, 171] width 88 height 12
type input "101 基礎髮浴 (101)"
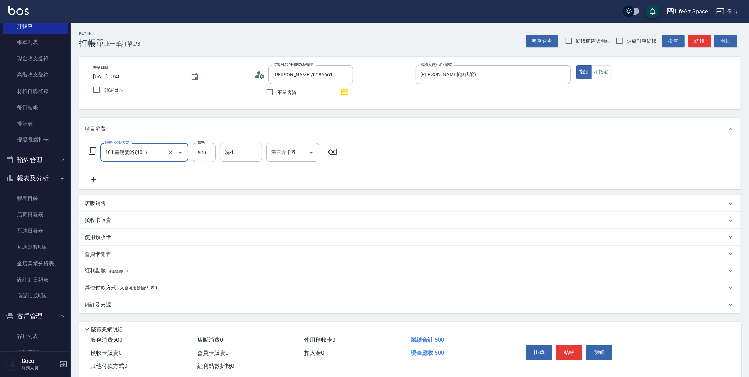
click at [138, 270] on div "紅利點數 剩餘點數: 51" at bounding box center [406, 271] width 642 height 8
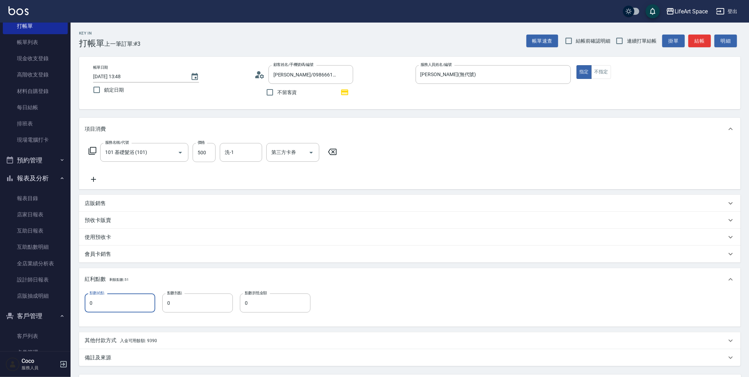
click at [125, 301] on input "0" at bounding box center [120, 303] width 71 height 19
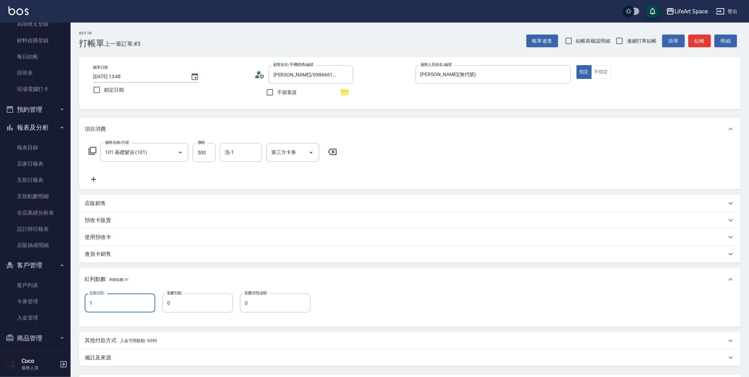
scroll to position [120, 0]
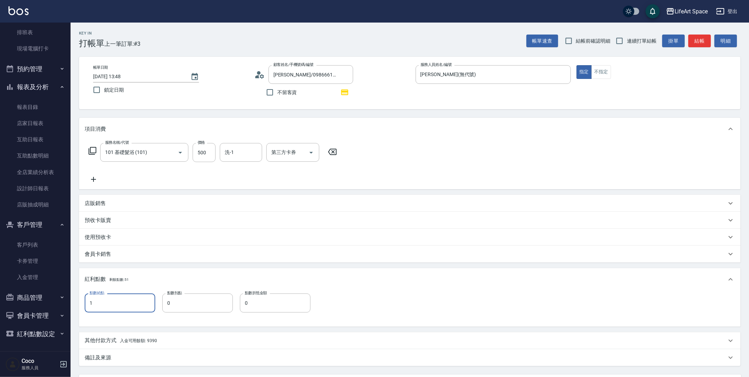
type input "1"
click at [112, 341] on p "其他付款方式 入金可用餘額: 9390" at bounding box center [121, 341] width 72 height 8
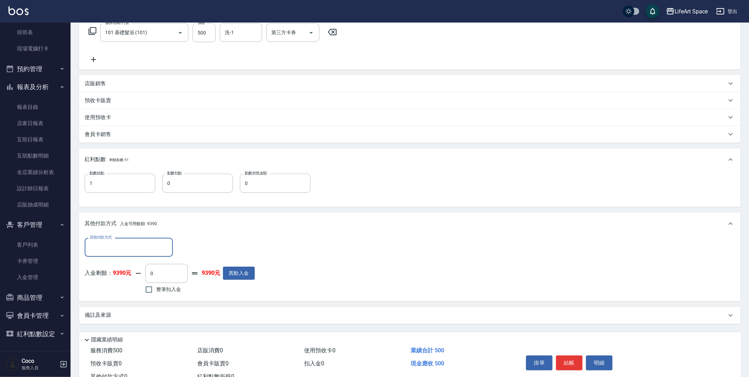
scroll to position [145, 0]
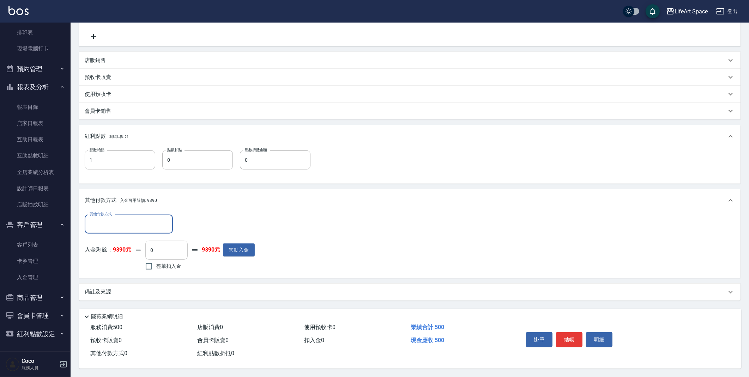
click at [177, 252] on input "0" at bounding box center [166, 250] width 42 height 19
type input "500"
click at [155, 285] on div "備註及來源" at bounding box center [409, 292] width 661 height 17
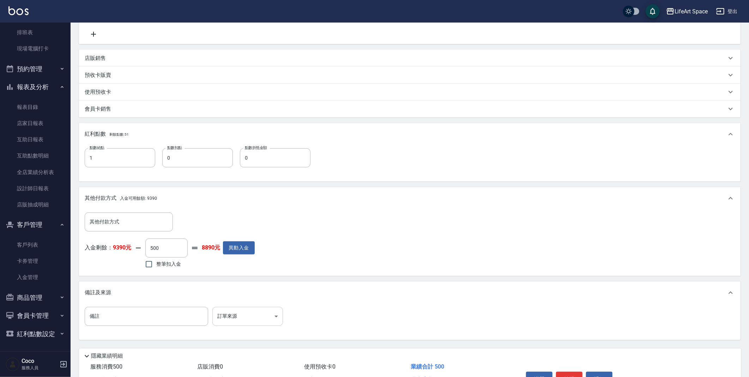
click at [235, 317] on body "LifeArt Space 登出 櫃檯作業 打帳單 帳單列表 現金收支登錄 高階收支登錄 材料自購登錄 每日結帳 排班表 現場電腦打卡 預約管理 預約管理 單…" at bounding box center [374, 136] width 749 height 562
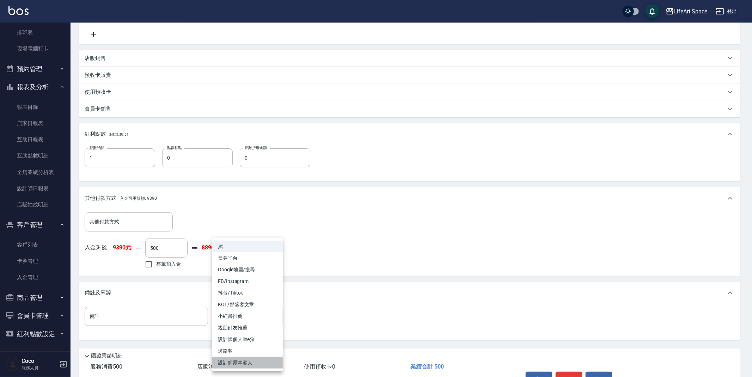
click at [238, 363] on li "設計師原本客人" at bounding box center [247, 363] width 71 height 12
type input "設計師原本客人"
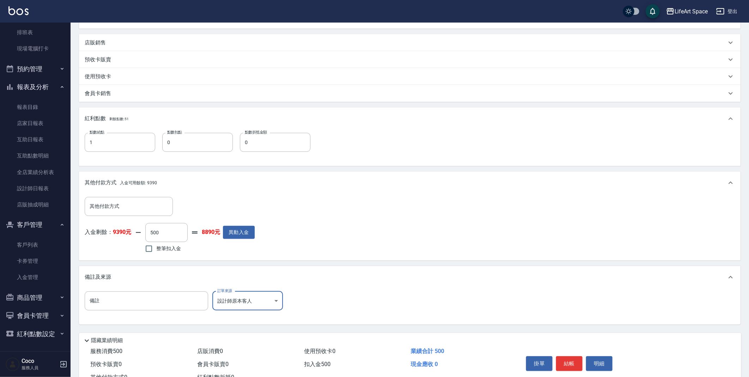
scroll to position [175, 0]
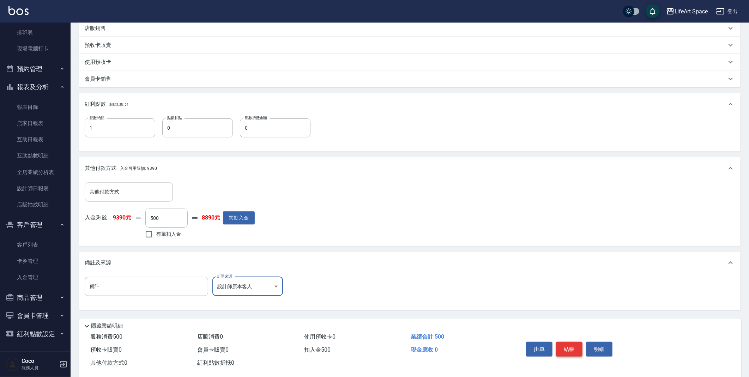
click at [569, 345] on button "結帳" at bounding box center [569, 349] width 26 height 15
